Goal: Information Seeking & Learning: Learn about a topic

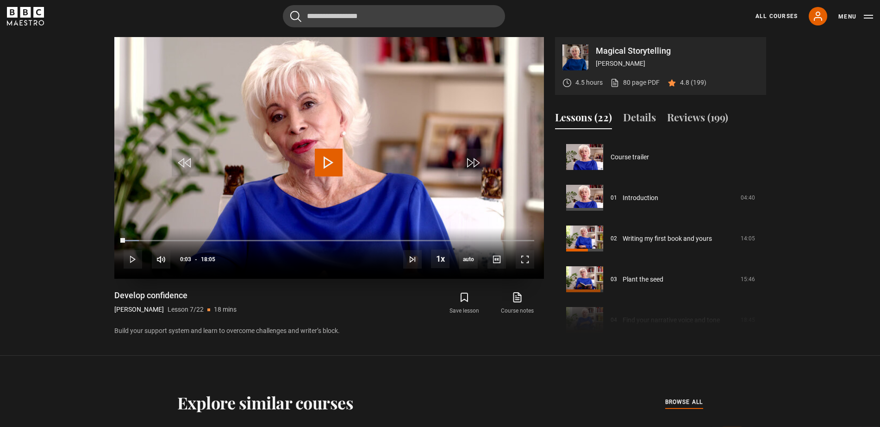
scroll to position [244, 0]
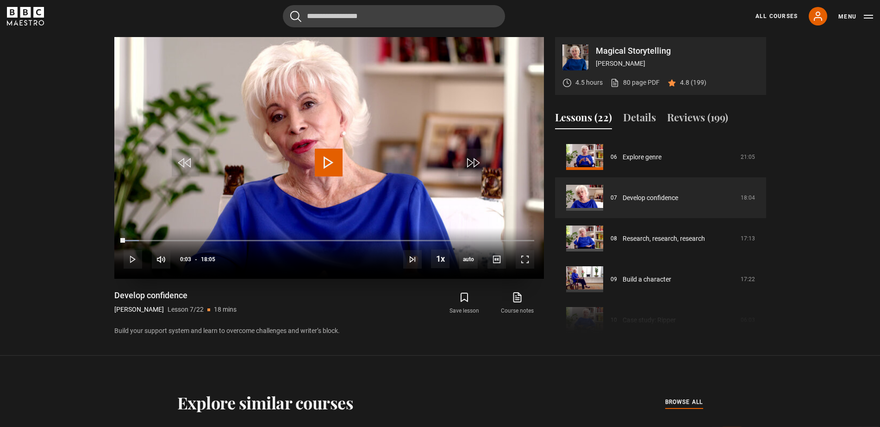
click at [324, 173] on span "Video Player" at bounding box center [329, 163] width 28 height 28
click at [523, 260] on span "Video Player" at bounding box center [524, 259] width 19 height 19
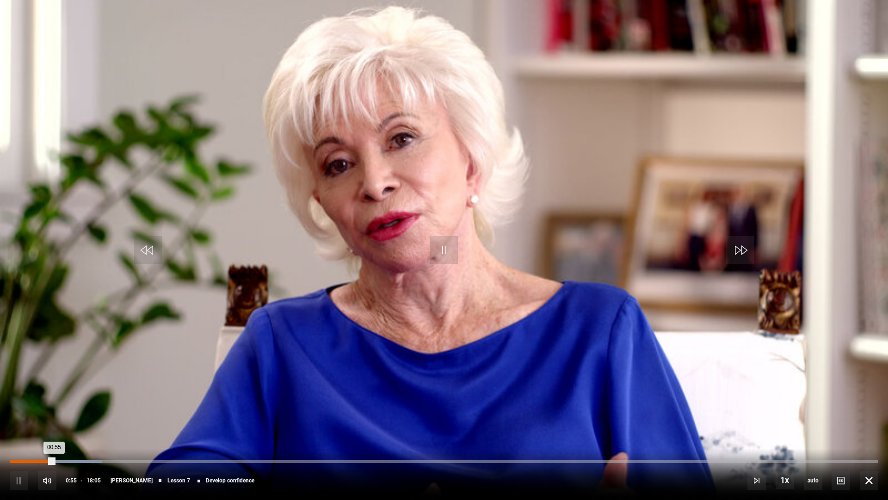
click at [30, 426] on div "Loaded : 10.60% 00:25 00:55" at bounding box center [444, 461] width 869 height 3
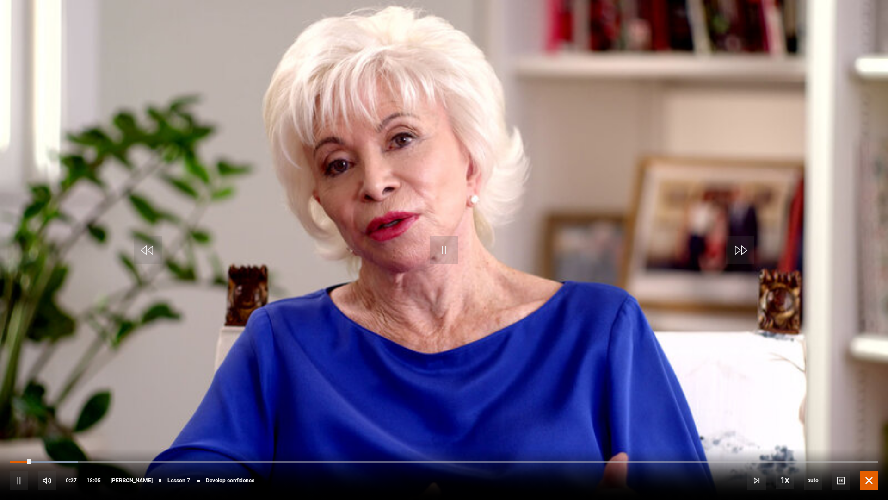
click at [868, 426] on span "Video Player" at bounding box center [869, 480] width 19 height 19
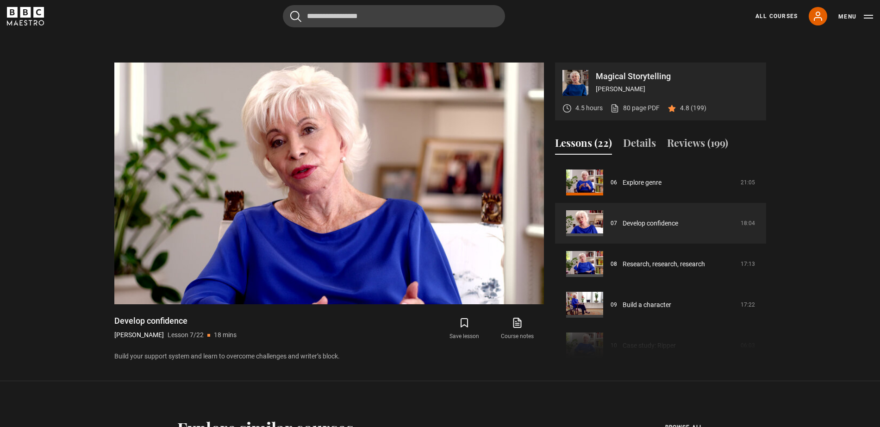
scroll to position [425, 0]
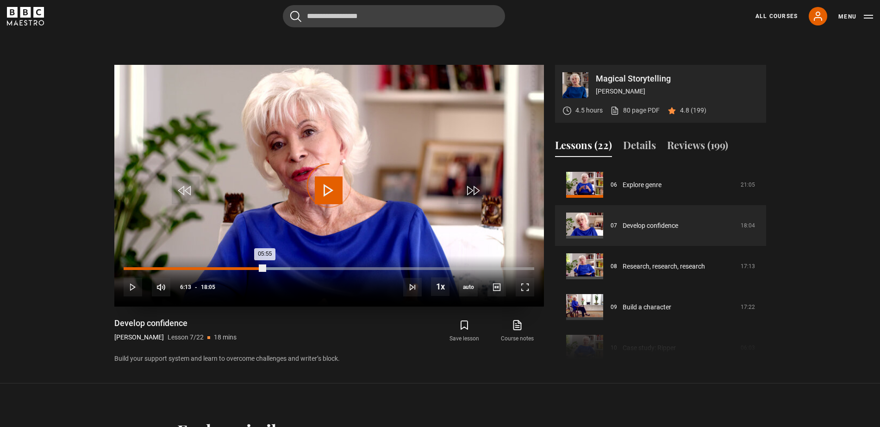
drag, startPoint x: 265, startPoint y: 267, endPoint x: 255, endPoint y: 268, distance: 9.7
click at [255, 268] on div "Loaded : 40.55% 05:50 05:55" at bounding box center [329, 268] width 410 height 3
click at [255, 268] on div "05:47" at bounding box center [191, 268] width 134 height 3
click at [0, 192] on section "Magical Storytelling Isabel Allende 4.5 hours 80 page PDF (opens in new tab) 4.…" at bounding box center [440, 205] width 880 height 355
drag, startPoint x: 293, startPoint y: 267, endPoint x: 276, endPoint y: 267, distance: 17.1
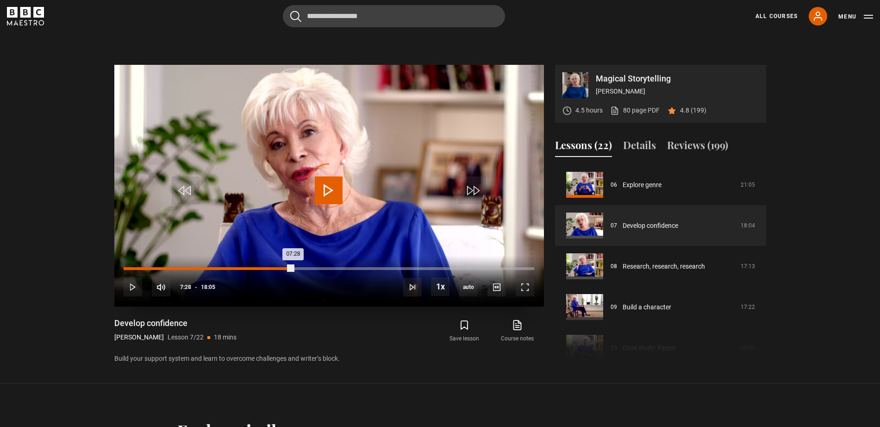
click at [276, 267] on div "07:28" at bounding box center [208, 268] width 169 height 3
click at [276, 267] on div "Loaded : 38.71% 06:42 06:42" at bounding box center [329, 268] width 410 height 3
drag, startPoint x: 276, startPoint y: 268, endPoint x: 263, endPoint y: 269, distance: 12.5
click at [263, 269] on div "Loaded : 0.00% 06:12 06:42" at bounding box center [329, 268] width 410 height 3
click at [263, 269] on div "Loaded : 35.48% 06:09 06:09" at bounding box center [329, 268] width 410 height 3
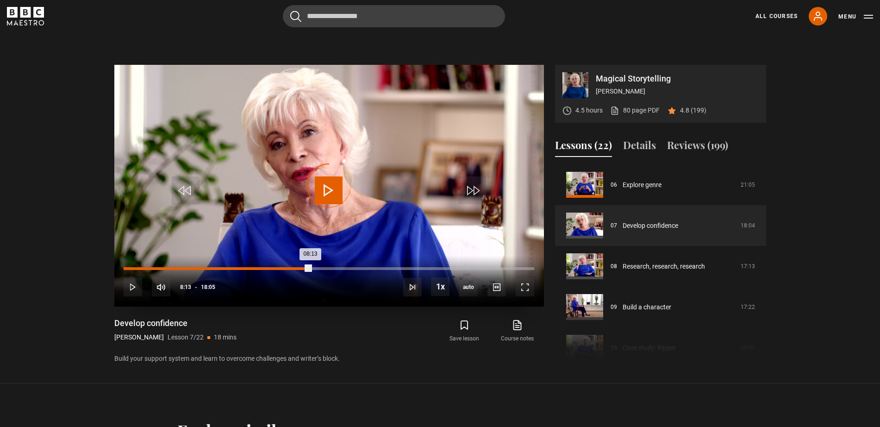
drag, startPoint x: 310, startPoint y: 269, endPoint x: 283, endPoint y: 269, distance: 26.8
click at [283, 269] on div "Loaded : 0.00% 07:04 08:13" at bounding box center [329, 268] width 410 height 3
click at [283, 269] on div "Loaded : 39.63% 07:02 07:02" at bounding box center [329, 268] width 410 height 3
drag, startPoint x: 283, startPoint y: 266, endPoint x: 254, endPoint y: 267, distance: 29.7
click at [254, 267] on div "Loaded : 0.00% 05:47 07:02" at bounding box center [329, 268] width 410 height 3
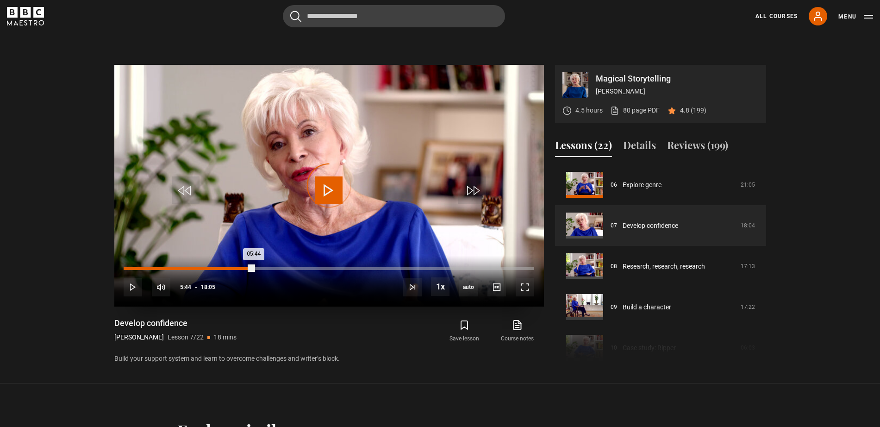
click at [254, 267] on div "Loaded : 31.37% 05:44 05:44" at bounding box center [329, 268] width 410 height 3
click at [254, 267] on div "05:44" at bounding box center [189, 268] width 130 height 3
drag, startPoint x: 278, startPoint y: 267, endPoint x: 262, endPoint y: 267, distance: 16.2
click at [262, 267] on div "Loaded : 0.00% 06:12 06:49" at bounding box center [329, 268] width 410 height 3
click at [262, 267] on div "Loaded : 35.48% 06:06 06:06" at bounding box center [329, 268] width 410 height 3
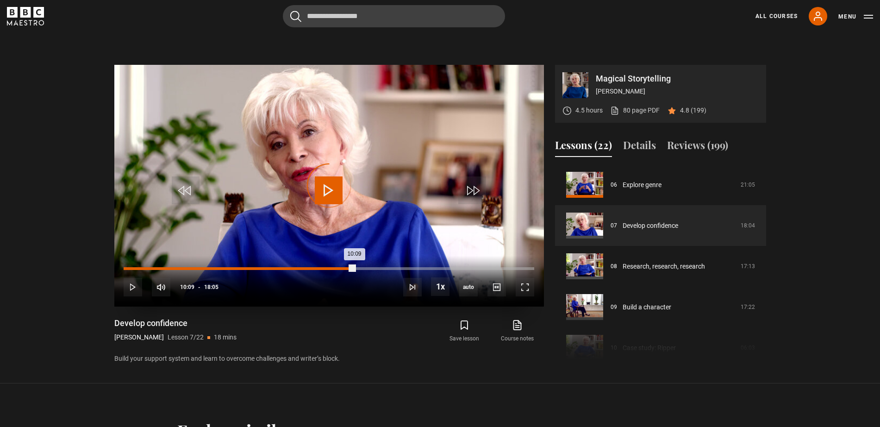
drag, startPoint x: 354, startPoint y: 267, endPoint x: 332, endPoint y: 268, distance: 21.8
click at [332, 268] on div "Loaded : 51.61% 09:19 10:09" at bounding box center [329, 268] width 410 height 3
click at [332, 268] on div "Loaded : 52.53% 09:12 09:12" at bounding box center [329, 268] width 410 height 3
drag, startPoint x: 334, startPoint y: 267, endPoint x: 312, endPoint y: 265, distance: 21.4
click at [312, 265] on div "10s Skip Back 10 seconds Play 10s Skip Forward 10 seconds Loaded : 47.00% 09:06…" at bounding box center [328, 280] width 429 height 51
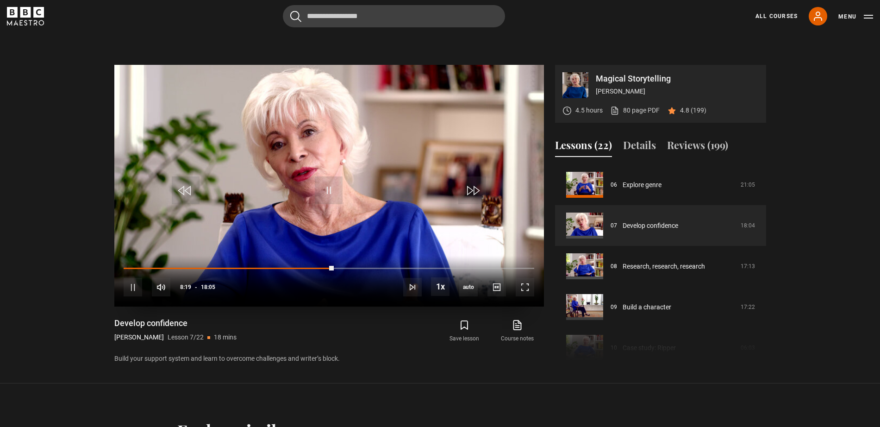
click at [312, 265] on div "10s Skip Back 10 seconds Pause 10s Skip Forward 10 seconds Loaded : 47.00% 09:0…" at bounding box center [328, 280] width 429 height 51
drag, startPoint x: 341, startPoint y: 266, endPoint x: 314, endPoint y: 266, distance: 26.8
click at [314, 266] on div "10s Skip Back 10 seconds Play 10s Skip Forward 10 seconds Loaded : 0.00% 09:25 …" at bounding box center [328, 280] width 429 height 51
click at [314, 266] on div "10s Skip Back 10 seconds Pause 10s Skip Forward 10 seconds Loaded : 46.54% 09:2…" at bounding box center [328, 280] width 429 height 51
drag, startPoint x: 312, startPoint y: 269, endPoint x: 294, endPoint y: 269, distance: 17.6
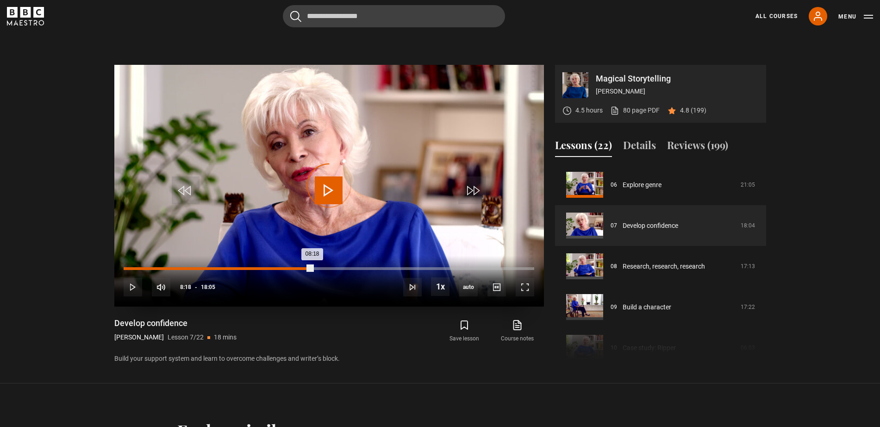
click at [294, 269] on div "Loaded : 0.00% 07:33 08:18" at bounding box center [329, 268] width 410 height 3
click at [294, 269] on div "Loaded : 43.32% 07:31 07:31" at bounding box center [329, 268] width 410 height 3
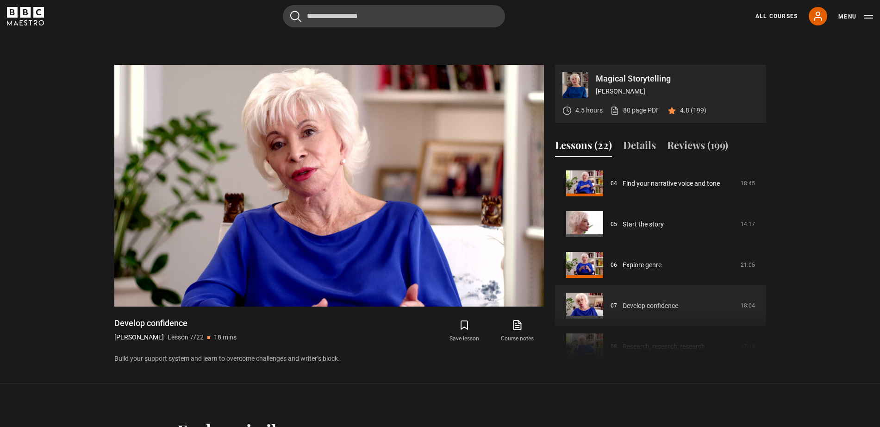
scroll to position [152, 0]
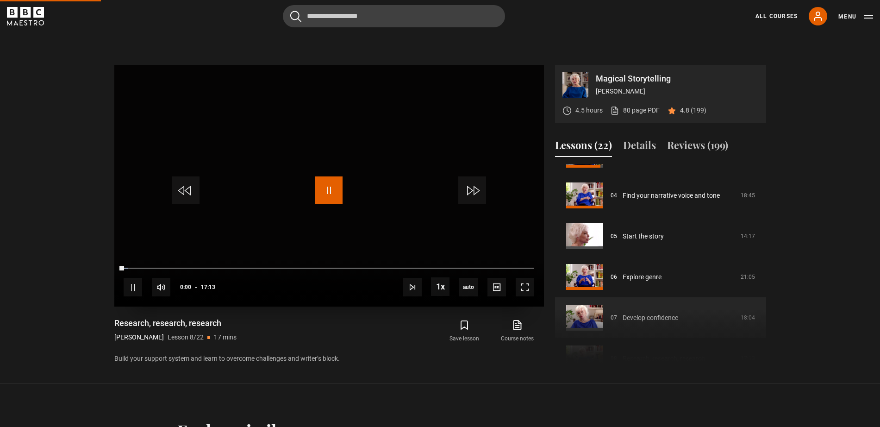
click at [330, 190] on span "Video Player" at bounding box center [329, 190] width 28 height 28
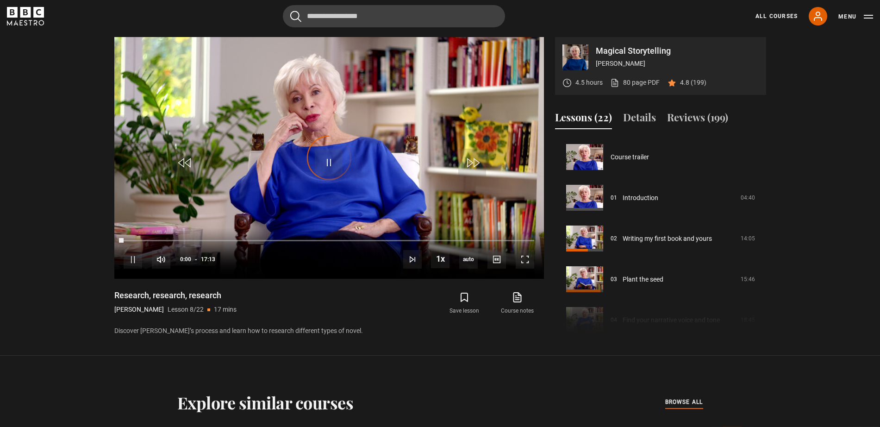
scroll to position [285, 0]
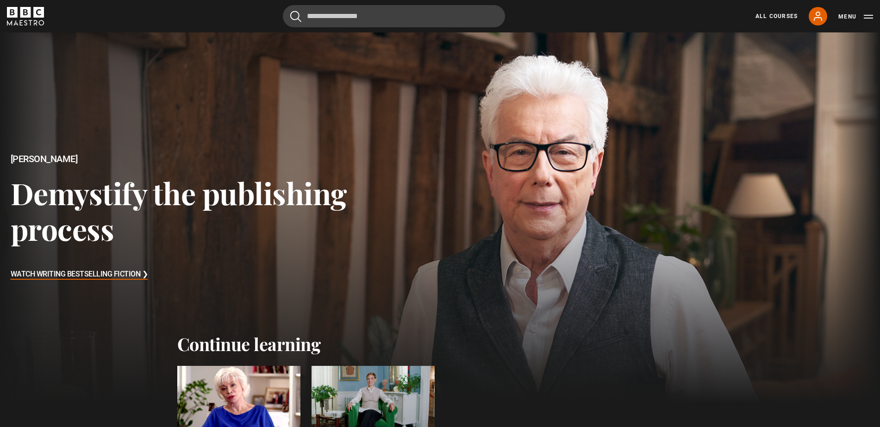
click at [224, 389] on div at bounding box center [238, 400] width 123 height 69
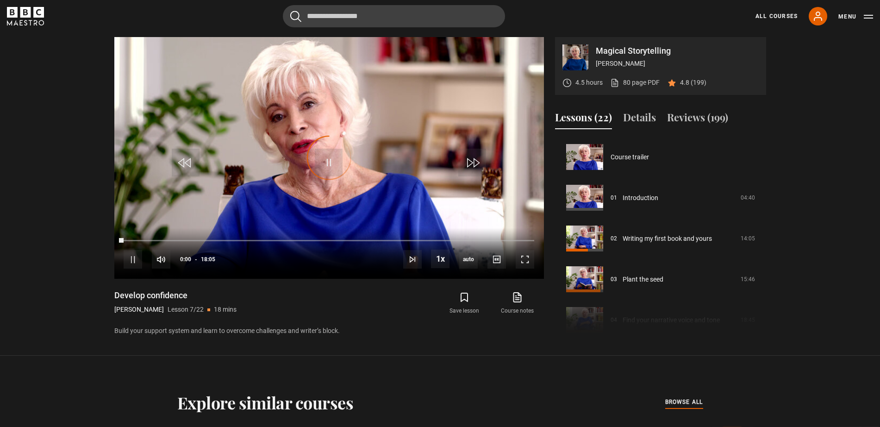
scroll to position [244, 0]
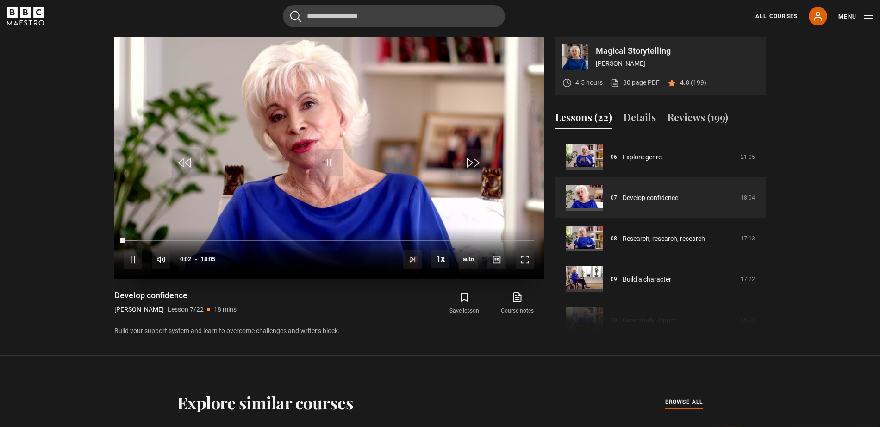
click at [511, 278] on div "10s Skip Back 10 seconds Pause 10s Skip Forward 10 seconds Loaded : 3.23% 00:02…" at bounding box center [328, 253] width 429 height 51
click at [520, 241] on div "Loaded : 4.61% 17:28 00:08" at bounding box center [329, 240] width 410 height 3
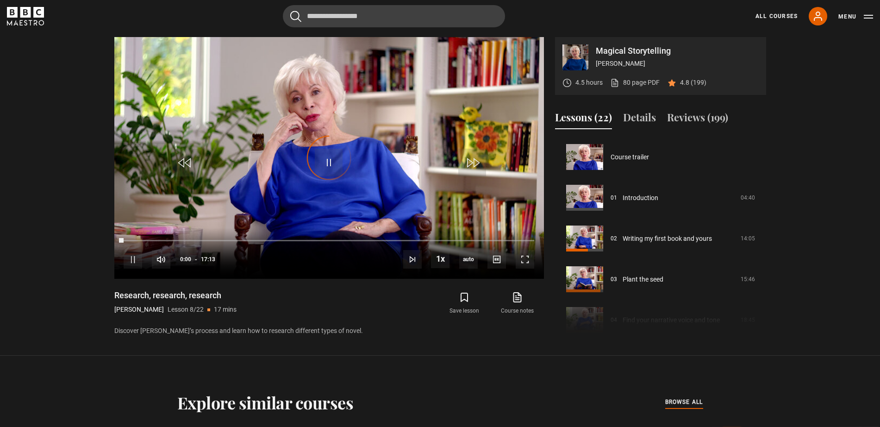
scroll to position [285, 0]
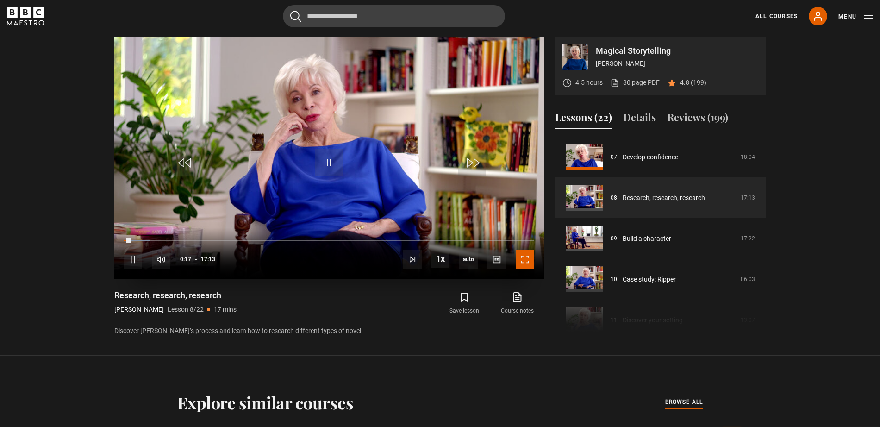
click at [524, 265] on span "Video Player" at bounding box center [524, 259] width 19 height 19
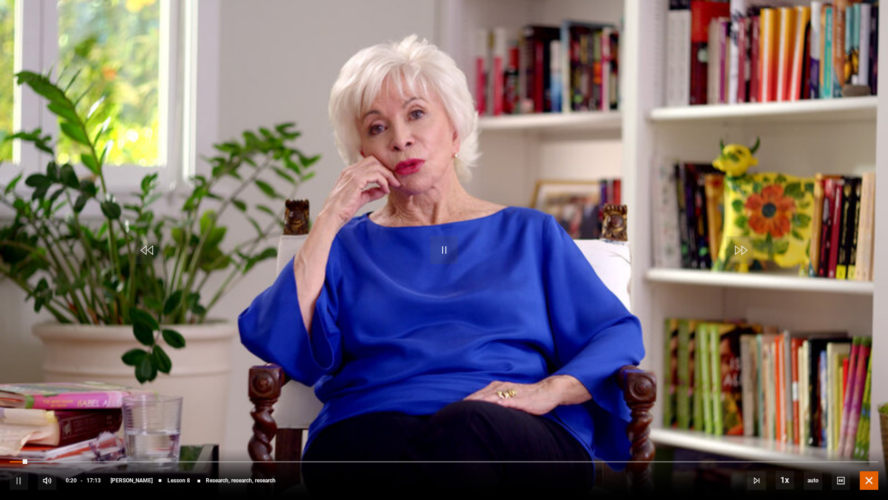
click at [871, 426] on span "Video Player" at bounding box center [869, 480] width 19 height 19
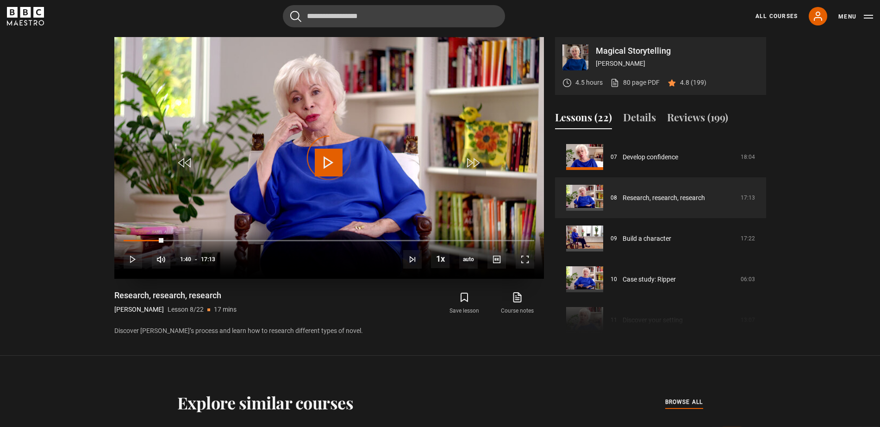
drag, startPoint x: 163, startPoint y: 241, endPoint x: 128, endPoint y: 238, distance: 35.3
click at [128, 238] on div "10s Skip Back 10 seconds Play 10s Skip Forward 10 seconds Loaded : 0.00% 00:52 …" at bounding box center [328, 253] width 429 height 51
click at [128, 238] on div "10s Skip Back 10 seconds Pause 10s Skip Forward 10 seconds Loaded : 1.94% 00:52…" at bounding box center [328, 253] width 429 height 51
drag, startPoint x: 184, startPoint y: 240, endPoint x: 155, endPoint y: 241, distance: 28.7
click at [155, 241] on div "02:32" at bounding box center [154, 240] width 61 height 3
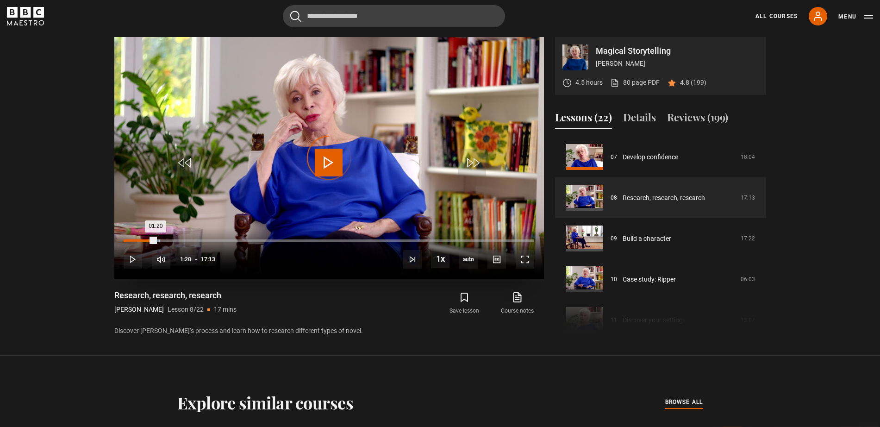
click at [155, 241] on div "Loaded : 8.71% 01:20 01:20" at bounding box center [329, 240] width 410 height 3
drag, startPoint x: 155, startPoint y: 241, endPoint x: 143, endPoint y: 242, distance: 13.0
click at [143, 242] on div "01:20" at bounding box center [140, 240] width 32 height 3
click at [143, 242] on div "Loaded : 6.29% 00:47 00:47" at bounding box center [329, 240] width 410 height 3
click at [31, 196] on section "Magical Storytelling Isabel Allende 4.5 hours 80 page PDF (opens in new tab) 4.…" at bounding box center [440, 177] width 880 height 355
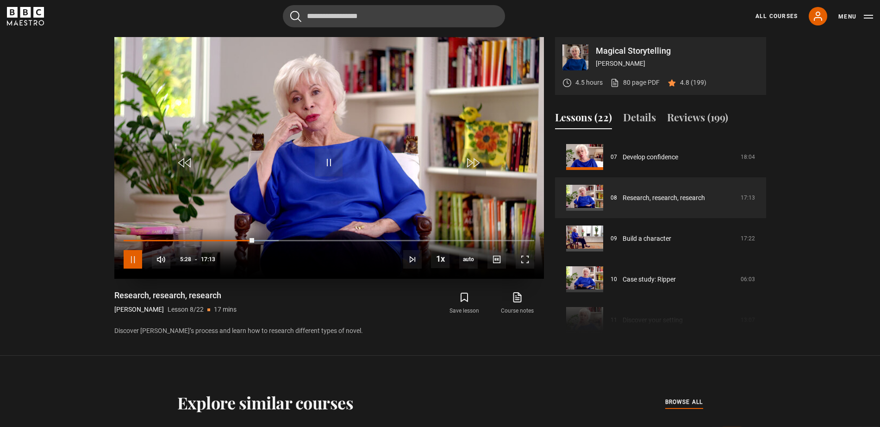
click at [136, 263] on span "Video Player" at bounding box center [133, 259] width 19 height 19
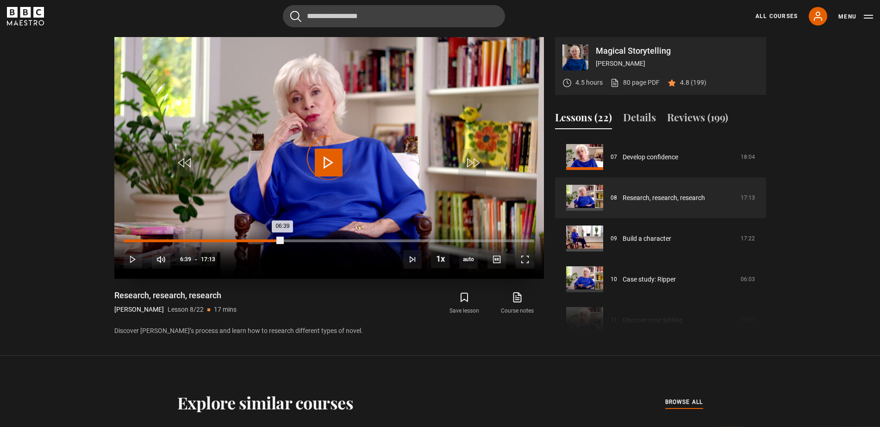
drag, startPoint x: 282, startPoint y: 239, endPoint x: 269, endPoint y: 239, distance: 13.0
click at [269, 239] on div "Loaded : 0.00% 06:09 06:39" at bounding box center [329, 240] width 410 height 3
click at [269, 239] on div "Loaded : 38.24% 06:07 06:07" at bounding box center [329, 240] width 410 height 3
drag, startPoint x: 269, startPoint y: 239, endPoint x: 130, endPoint y: 243, distance: 138.9
click at [130, 243] on div "10s Skip Back 10 seconds Play 10s Skip Forward 10 seconds Loaded : 0.00% 05:57 …" at bounding box center [328, 253] width 429 height 51
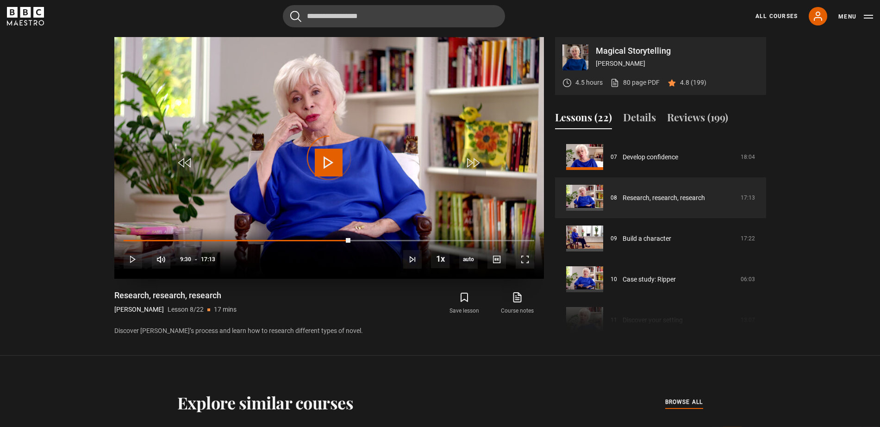
drag, startPoint x: 349, startPoint y: 241, endPoint x: 312, endPoint y: 237, distance: 37.7
click at [312, 237] on div "10s Skip Back 10 seconds Play 10s Skip Forward 10 seconds Loaded : 0.00% 08:59 …" at bounding box center [328, 253] width 429 height 51
click at [312, 237] on div "10s Skip Back 10 seconds Pause 10s Skip Forward 10 seconds Loaded : 45.98% 08:5…" at bounding box center [328, 253] width 429 height 51
drag, startPoint x: 315, startPoint y: 240, endPoint x: 292, endPoint y: 238, distance: 22.7
click at [292, 238] on div "10s Skip Back 10 seconds Play 10s Skip Forward 10 seconds Loaded : 0.00% 07:24 …" at bounding box center [328, 253] width 429 height 51
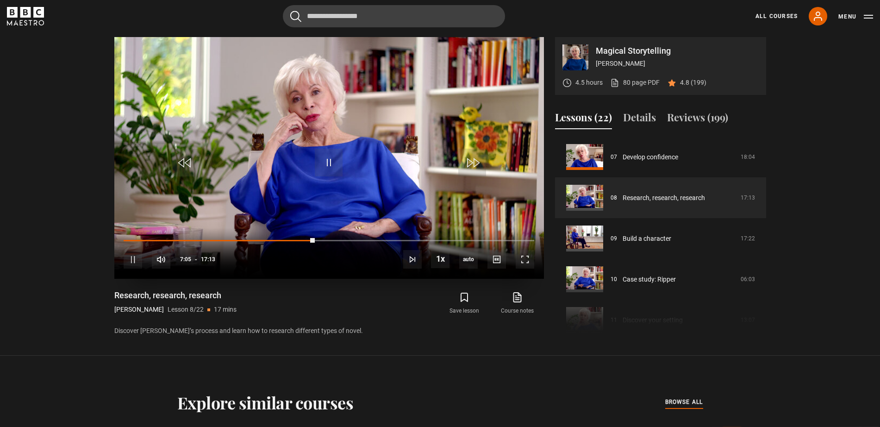
click at [292, 238] on div "10s Skip Back 10 seconds Pause 10s Skip Forward 10 seconds Loaded : 0.00% 07:14…" at bounding box center [328, 253] width 429 height 51
click at [0, 191] on section "Magical Storytelling Isabel Allende 4.5 hours 80 page PDF (opens in new tab) 4.…" at bounding box center [440, 177] width 880 height 355
click at [331, 165] on span "Video Player" at bounding box center [329, 163] width 28 height 28
click at [279, 241] on div "Loaded : 71.64% 06:32 06:32" at bounding box center [329, 240] width 410 height 3
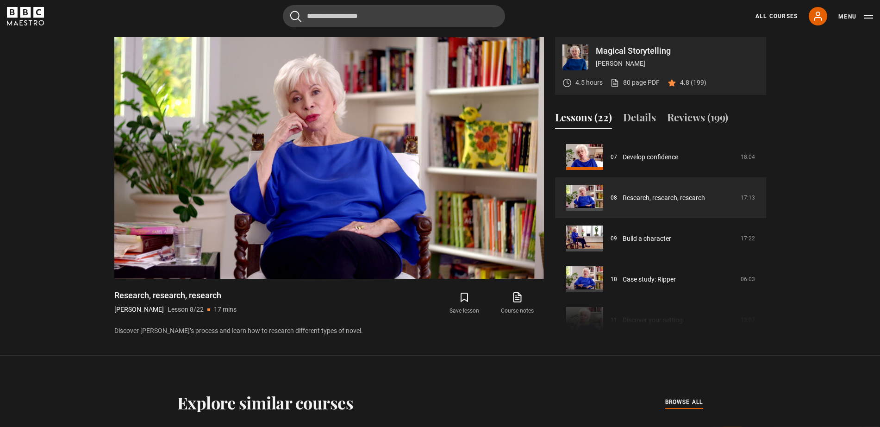
click at [6, 90] on section "Magical Storytelling Isabel Allende 4.5 hours 80 page PDF (opens in new tab) 4.…" at bounding box center [440, 177] width 880 height 355
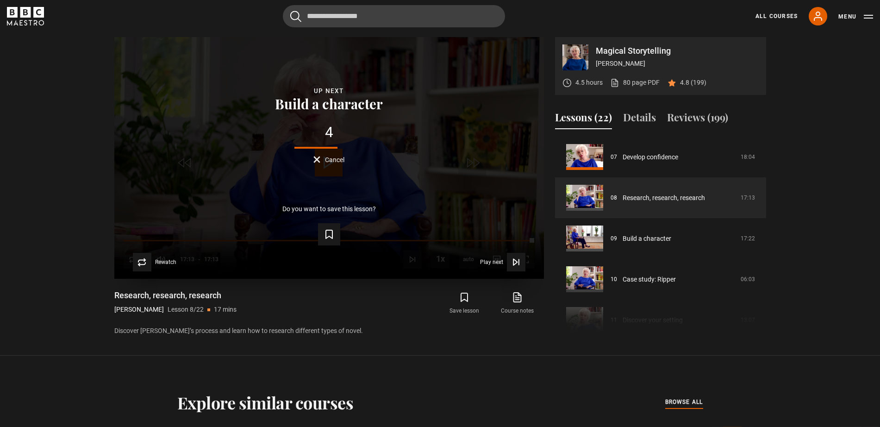
click at [319, 161] on button "Cancel" at bounding box center [328, 159] width 31 height 7
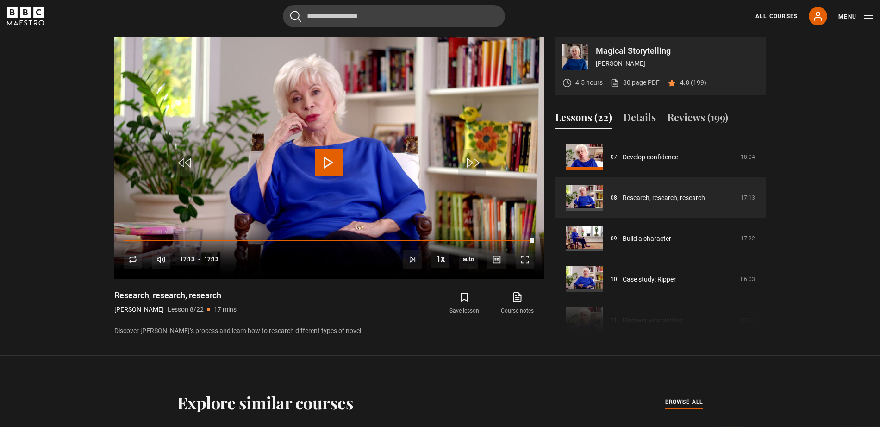
click at [26, 17] on icon "BBC Maestro" at bounding box center [25, 12] width 11 height 11
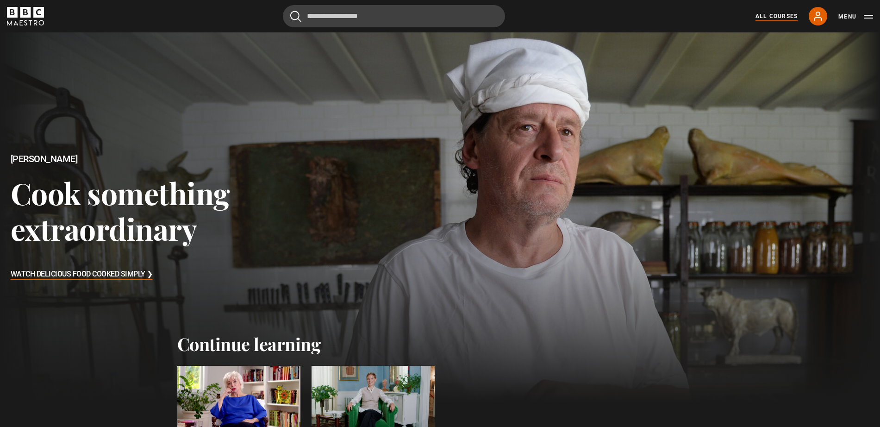
click at [769, 15] on link "All Courses" at bounding box center [776, 16] width 42 height 8
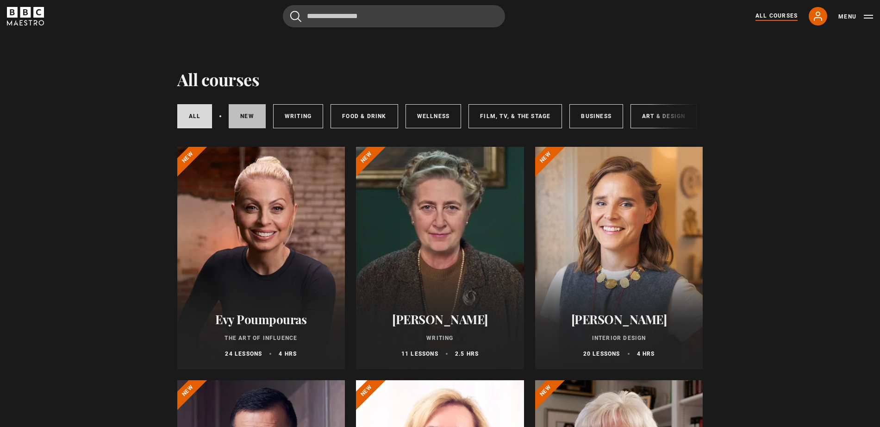
click at [242, 115] on link "New courses" at bounding box center [247, 116] width 37 height 24
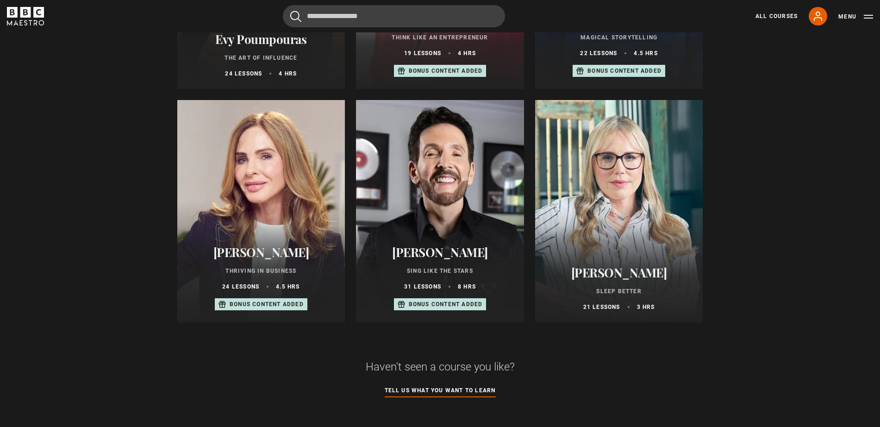
scroll to position [521, 0]
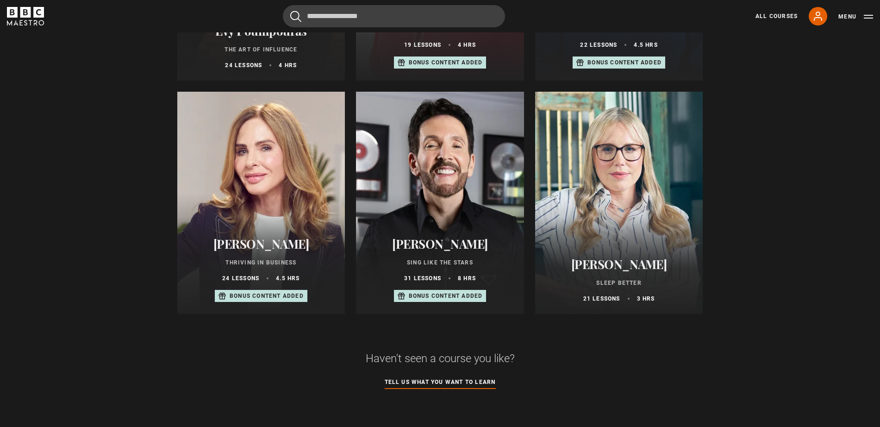
click at [577, 133] on div at bounding box center [619, 203] width 168 height 222
click at [478, 192] on div at bounding box center [440, 203] width 168 height 222
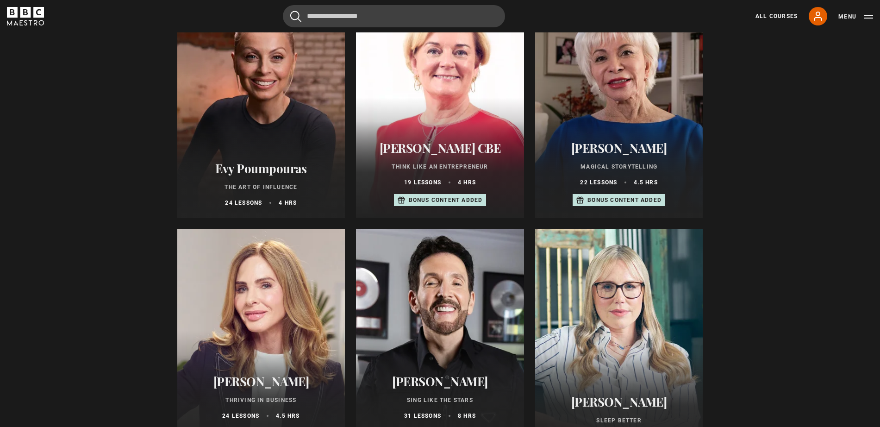
scroll to position [382, 0]
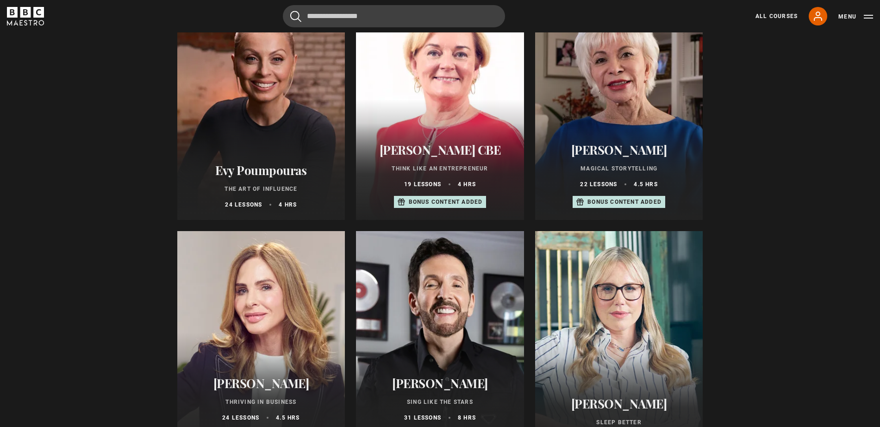
drag, startPoint x: 872, startPoint y: 185, endPoint x: 872, endPoint y: 176, distance: 8.8
click at [872, 176] on section "New Releases New courses All courses Writing Food & Drink Wellness Film, TV, & …" at bounding box center [440, 259] width 880 height 1219
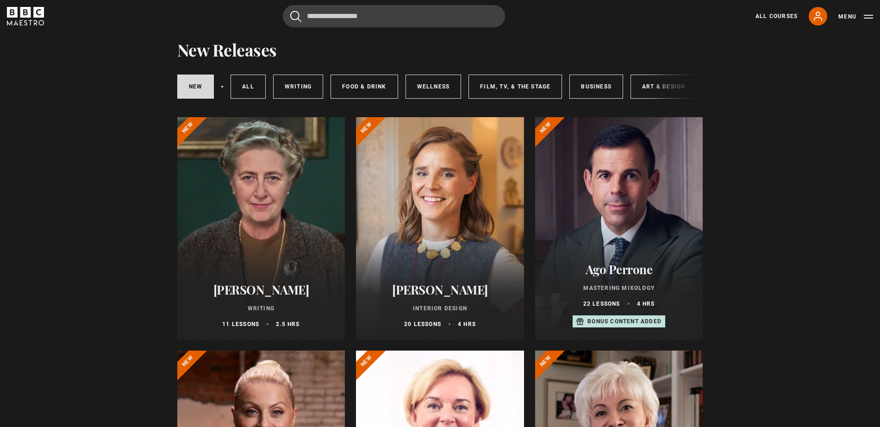
scroll to position [28, 0]
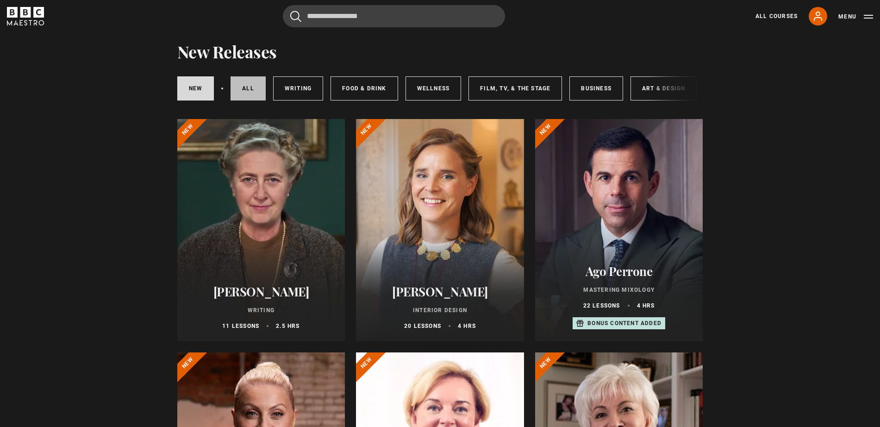
click at [244, 92] on link "All courses" at bounding box center [247, 88] width 35 height 24
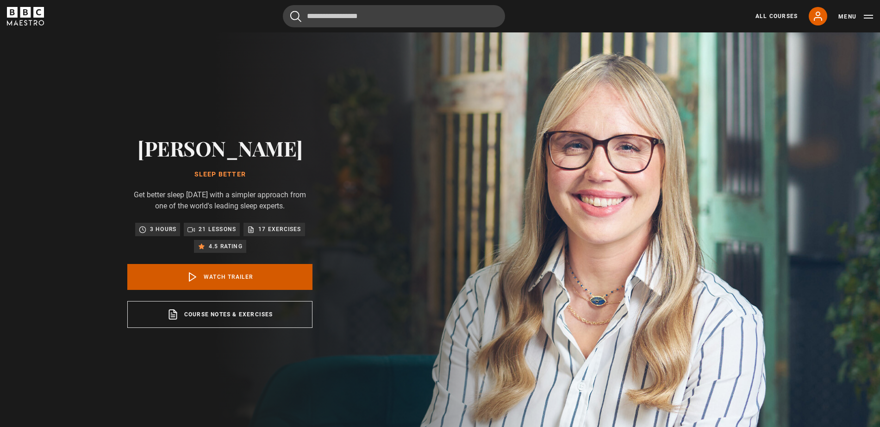
click at [299, 290] on link "Watch Trailer" at bounding box center [219, 277] width 185 height 26
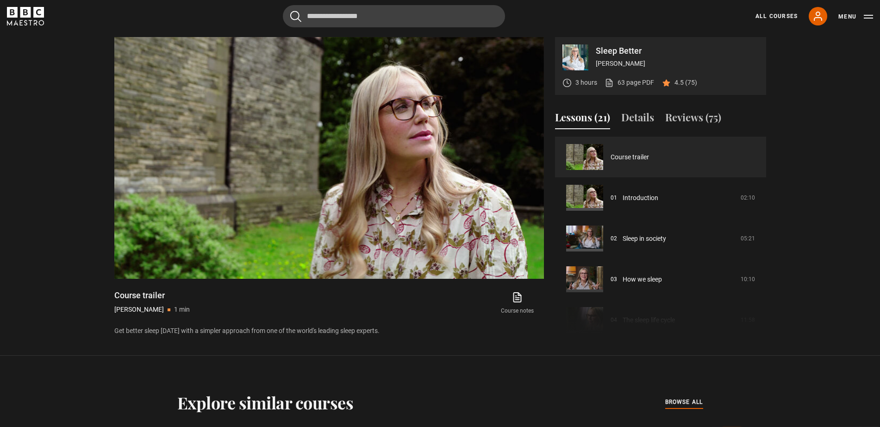
click at [0, 86] on section "Sleep Better Stephanie Romiszewski 3 hours 63 page PDF (opens in new tab) 4.5 (…" at bounding box center [440, 177] width 880 height 355
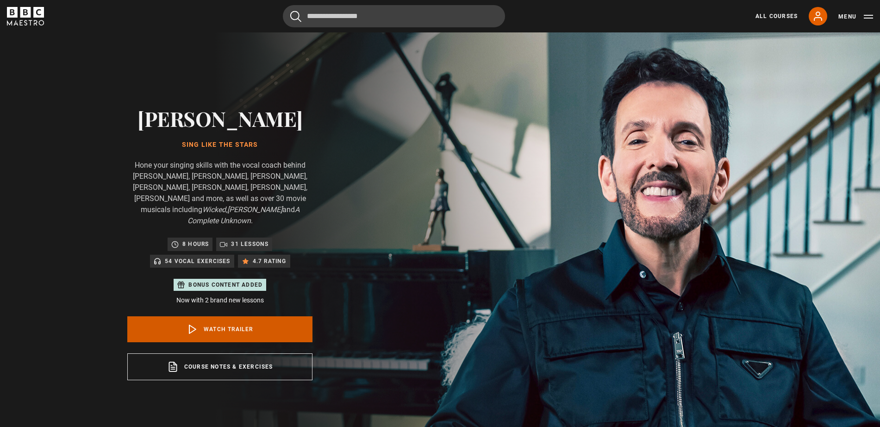
click at [301, 316] on link "Watch Trailer" at bounding box center [219, 329] width 185 height 26
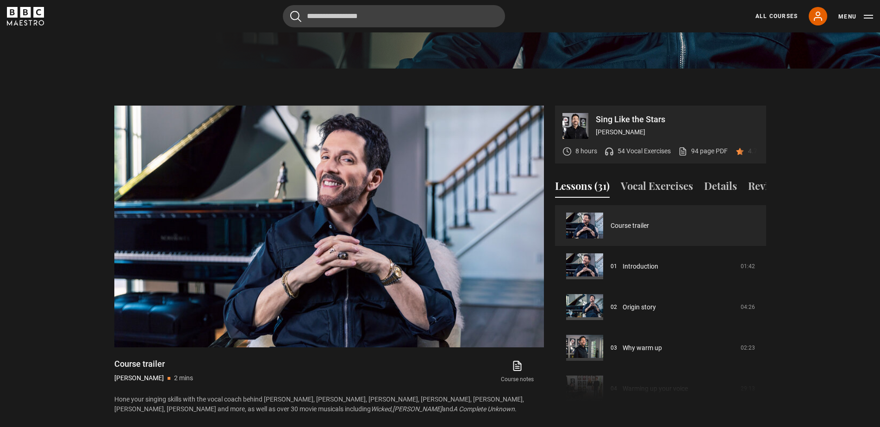
click at [0, 179] on section "Sing Like the Stars Eric Vetro 8 hours 54 Vocal Exercises 94 page PDF (opens in…" at bounding box center [440, 250] width 880 height 364
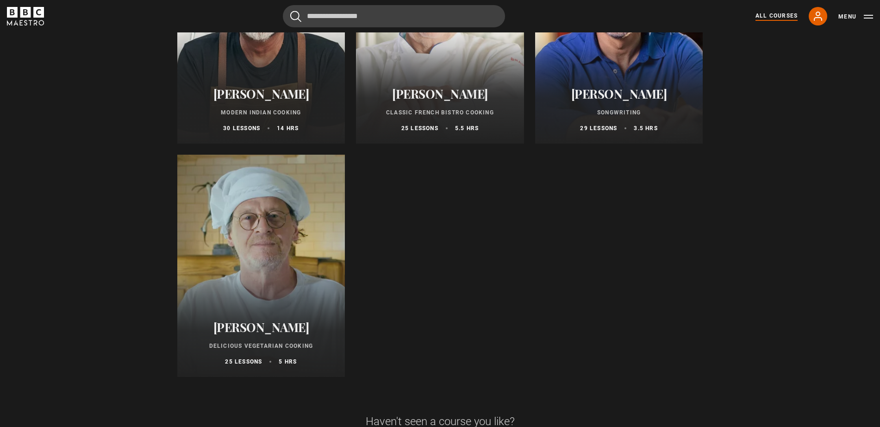
scroll to position [3522, 0]
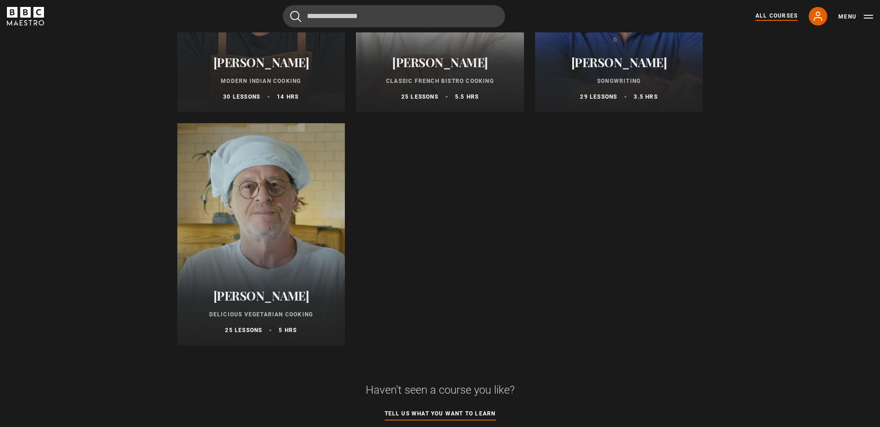
click at [263, 210] on div at bounding box center [261, 234] width 168 height 222
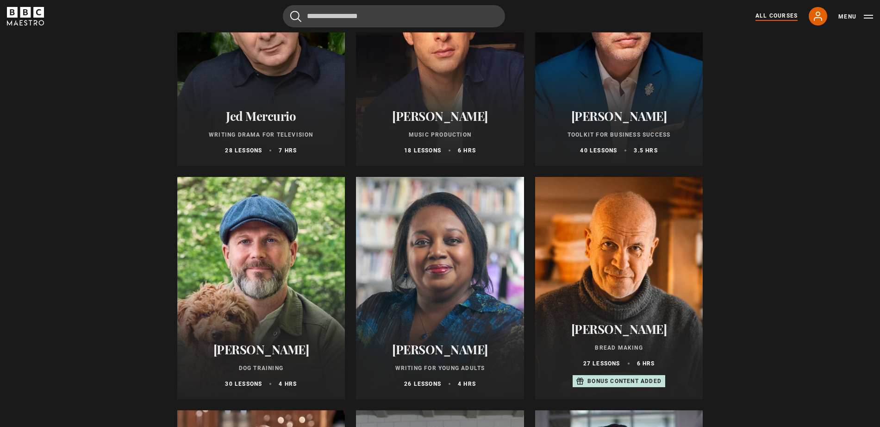
scroll to position [0, 0]
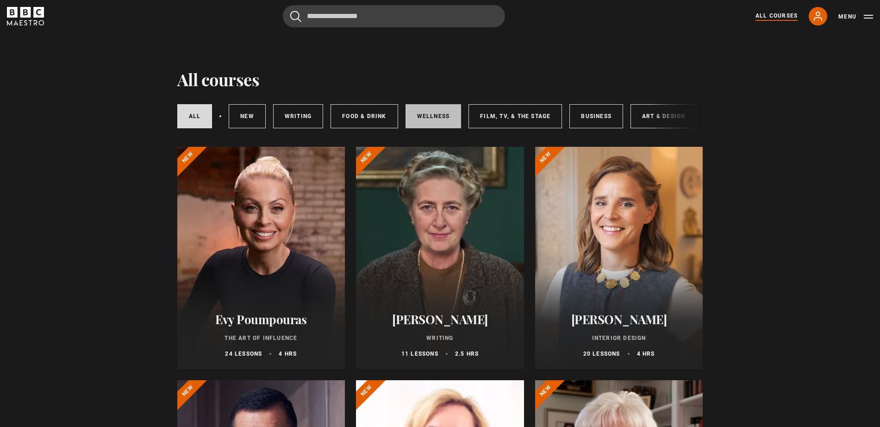
click at [423, 124] on link "Wellness" at bounding box center [433, 116] width 56 height 24
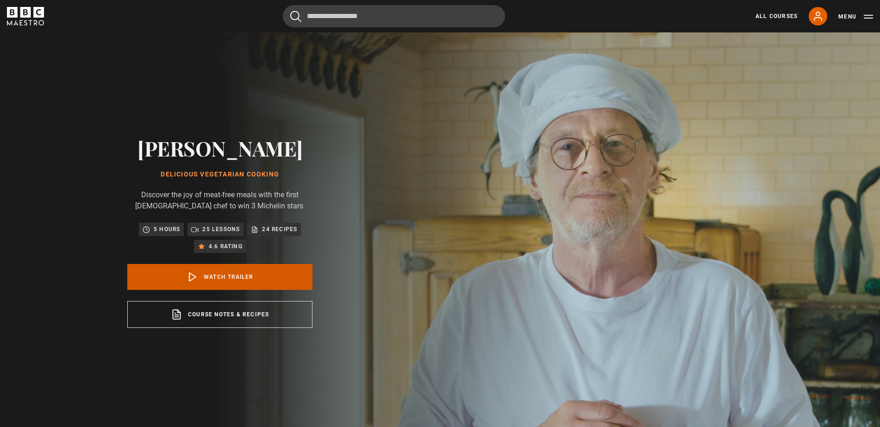
click at [229, 284] on link "Watch Trailer" at bounding box center [219, 277] width 185 height 26
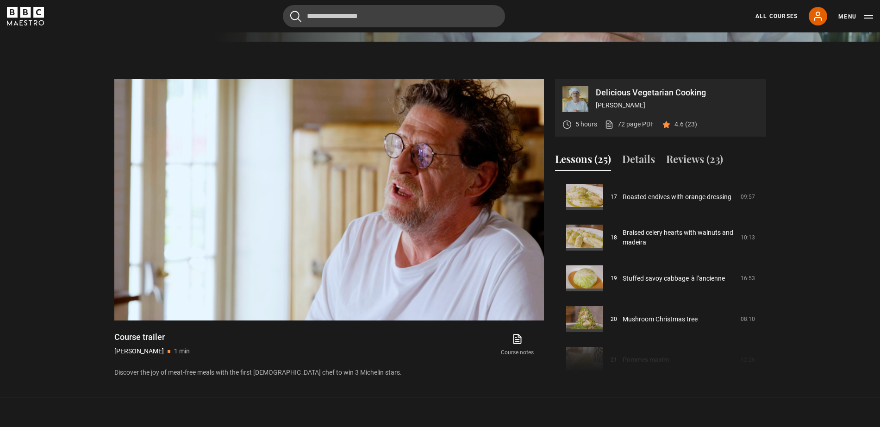
scroll to position [731, 0]
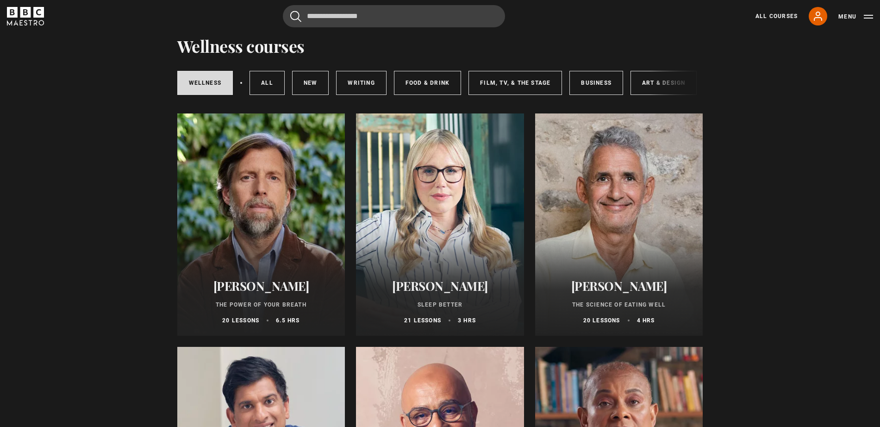
scroll to position [32, 0]
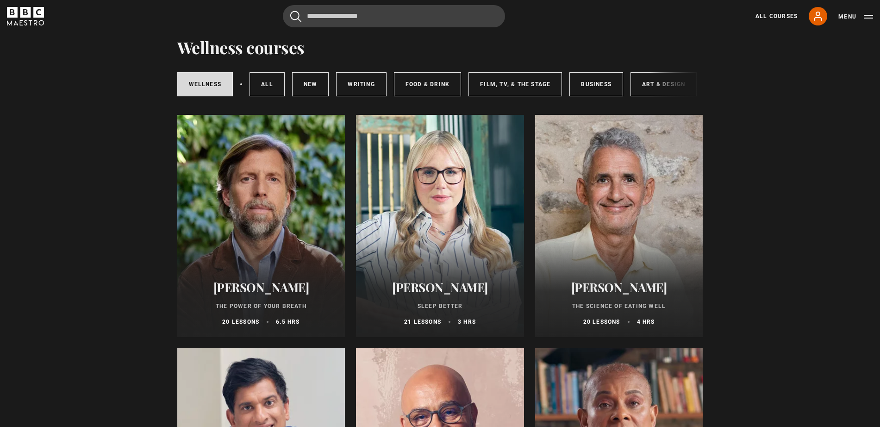
click at [407, 188] on div at bounding box center [440, 226] width 168 height 222
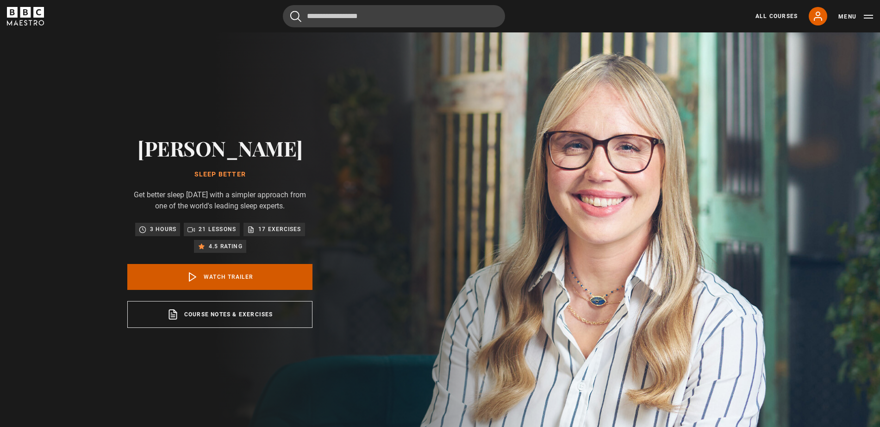
click at [263, 290] on link "Watch Trailer" at bounding box center [219, 277] width 185 height 26
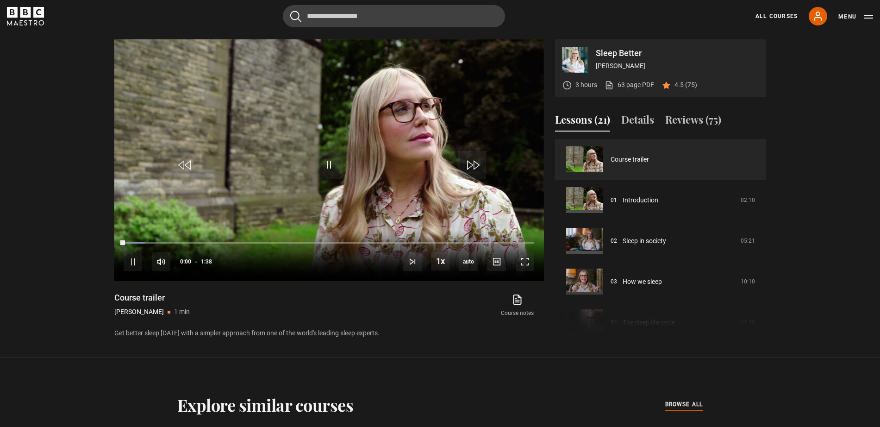
scroll to position [431, 0]
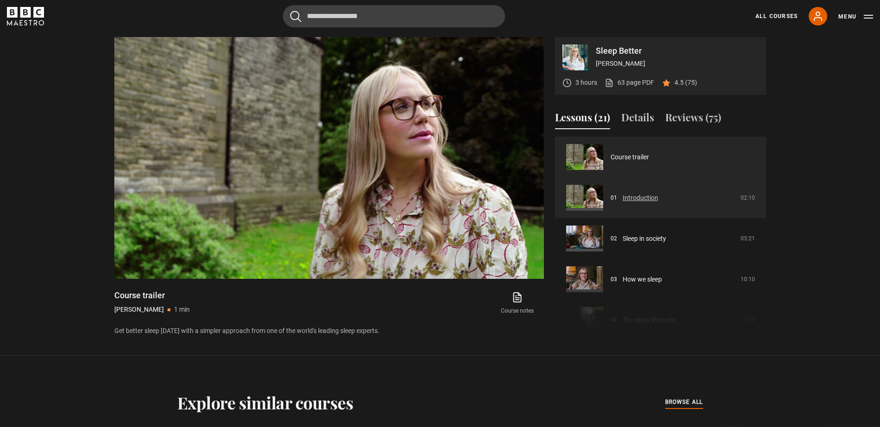
click at [639, 197] on link "Introduction" at bounding box center [640, 198] width 36 height 10
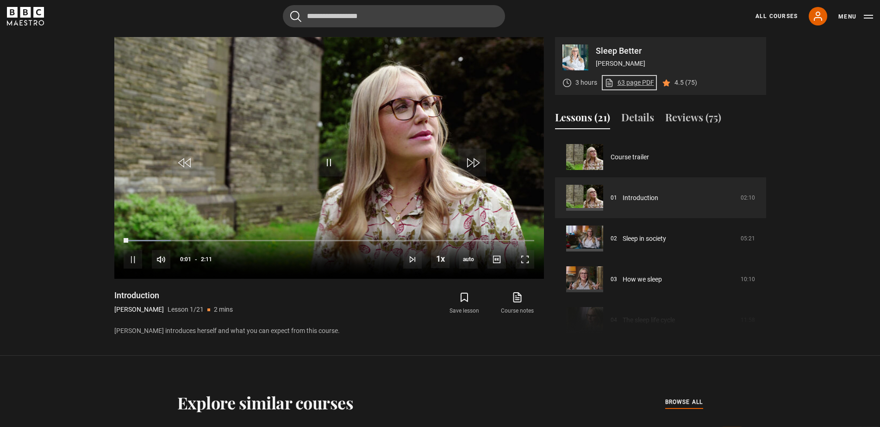
click at [631, 83] on link "63 page PDF (opens in new tab)" at bounding box center [629, 83] width 50 height 10
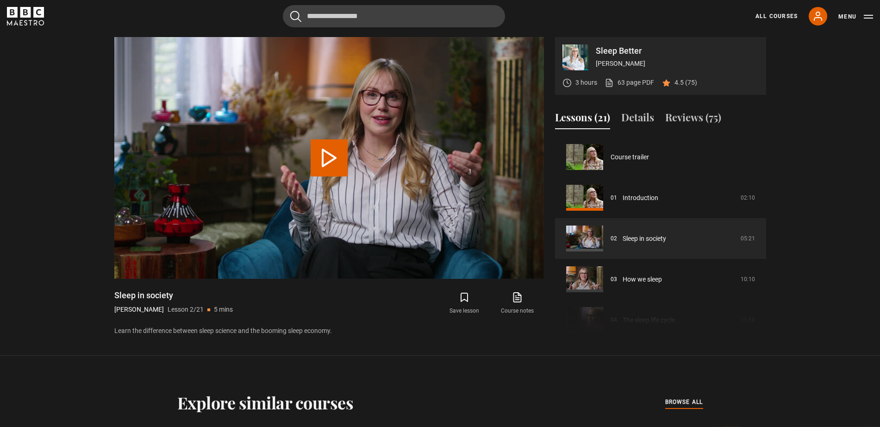
scroll to position [41, 0]
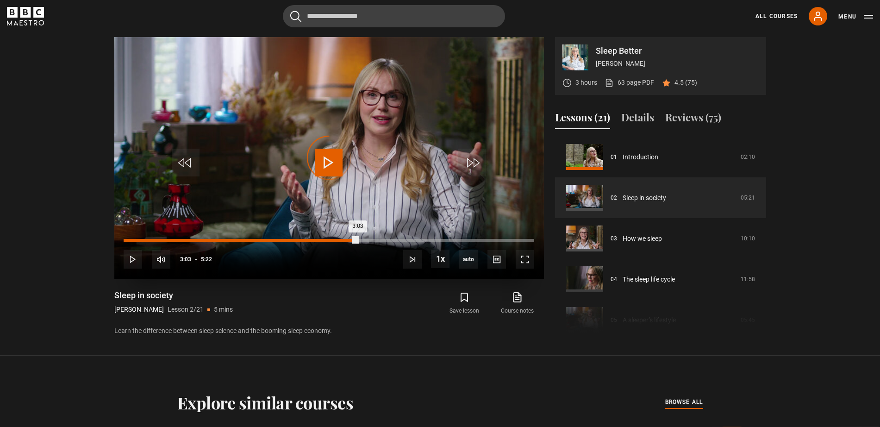
drag, startPoint x: 357, startPoint y: 240, endPoint x: 303, endPoint y: 242, distance: 54.2
click at [303, 242] on div "3:03" at bounding box center [241, 240] width 234 height 3
click at [303, 242] on div "Loaded : 0.00% 2:21 2:21" at bounding box center [329, 240] width 410 height 3
drag, startPoint x: 303, startPoint y: 242, endPoint x: 279, endPoint y: 238, distance: 24.3
click at [279, 238] on div "10s Skip Back 10 seconds Play 10s Skip Forward 10 seconds Loaded : 57.45% 2:11 …" at bounding box center [328, 252] width 429 height 51
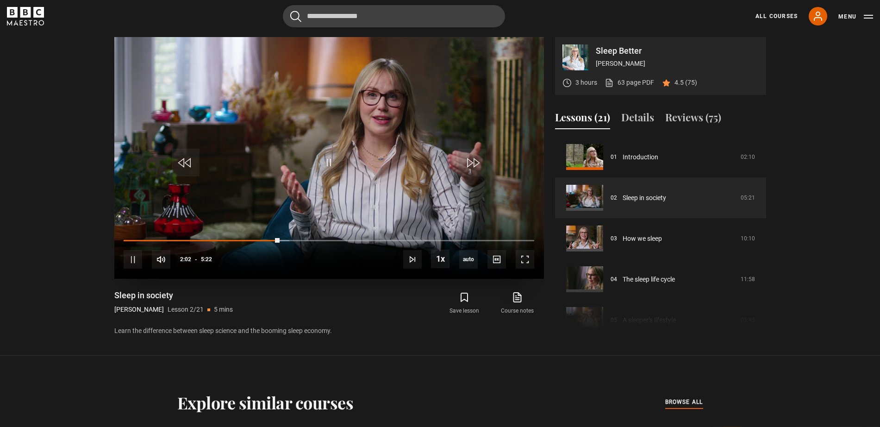
click at [260, 237] on div "10s Skip Back 10 seconds Pause 10s Skip Forward 10 seconds Loaded : 40.37% 1:49…" at bounding box center [328, 252] width 429 height 51
drag, startPoint x: 283, startPoint y: 239, endPoint x: 240, endPoint y: 241, distance: 43.1
click at [240, 241] on div "Loaded : 0.00% 1:51 2:05" at bounding box center [329, 240] width 410 height 3
click at [240, 241] on div "Loaded : 0.00% 1:31 1:31" at bounding box center [329, 240] width 410 height 3
drag, startPoint x: 463, startPoint y: 240, endPoint x: 345, endPoint y: 240, distance: 117.5
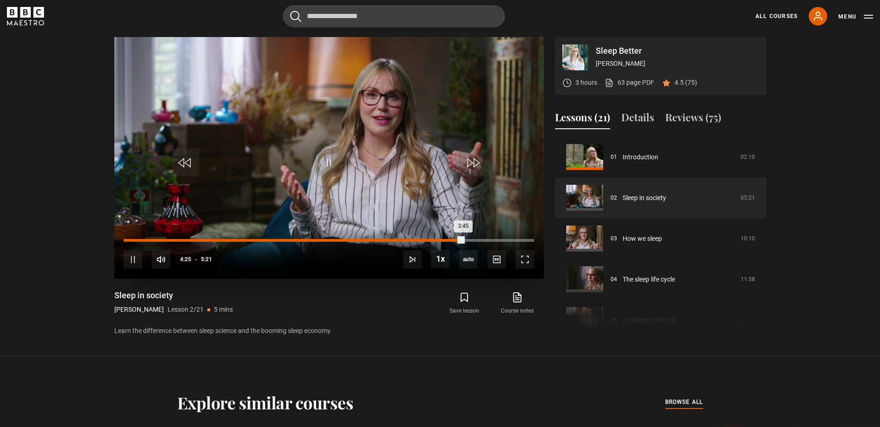
click at [345, 240] on div "Loaded : 0.00% 2:56 3:45" at bounding box center [329, 240] width 410 height 3
click at [345, 240] on div "Loaded : 0.00% 2:53 2:53" at bounding box center [329, 240] width 410 height 3
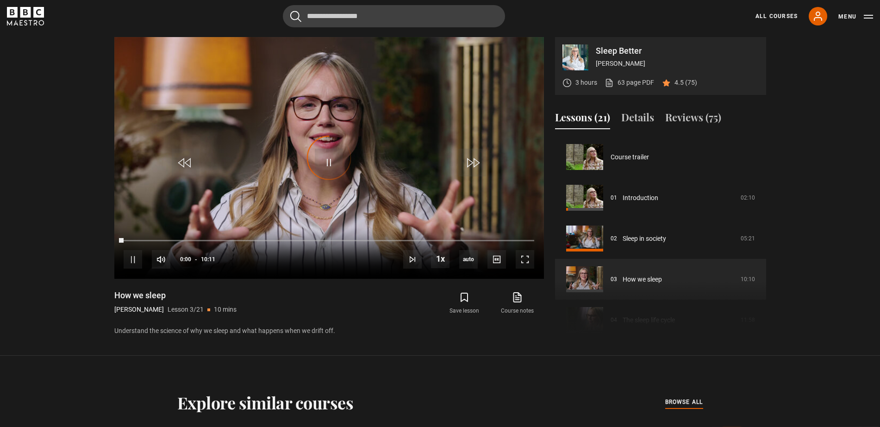
scroll to position [81, 0]
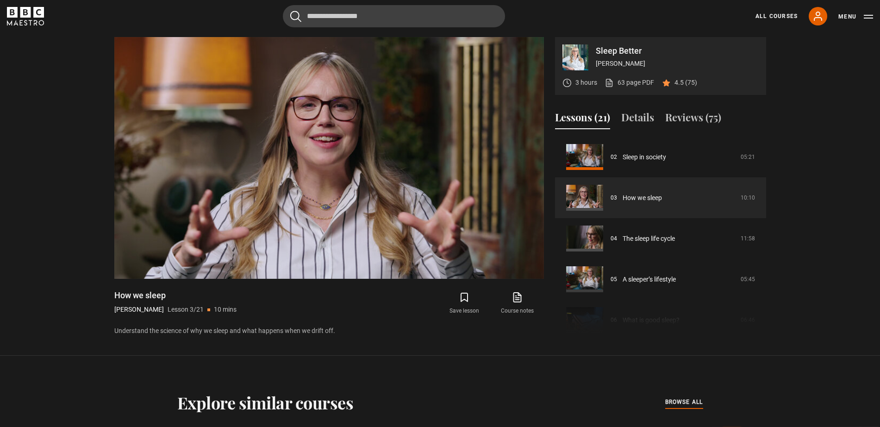
click at [0, 105] on section "Sleep Better Stephanie Romiszewski 3 hours 63 page PDF (opens in new tab) 4.5 (…" at bounding box center [440, 177] width 880 height 355
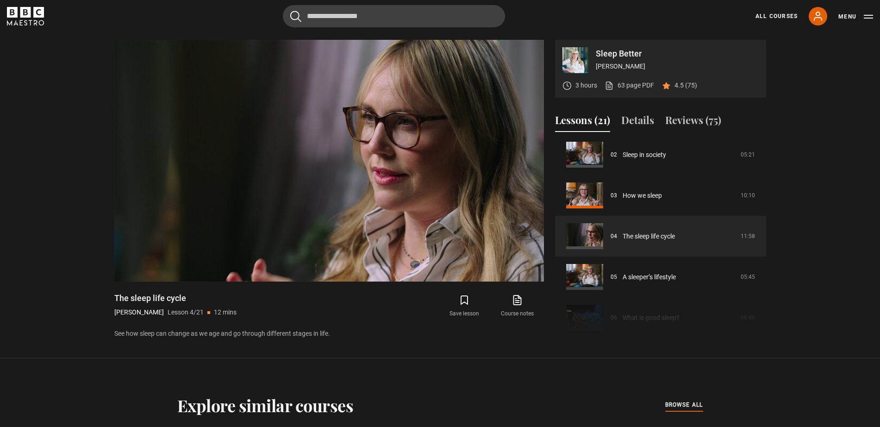
scroll to position [423, 0]
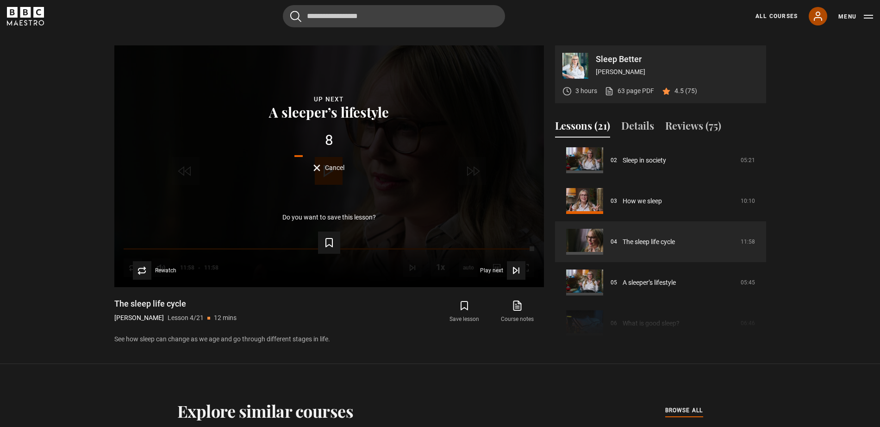
click at [819, 15] on icon at bounding box center [817, 16] width 7 height 8
click at [774, 14] on link "All Courses" at bounding box center [776, 16] width 42 height 8
